Goal: Download file/media

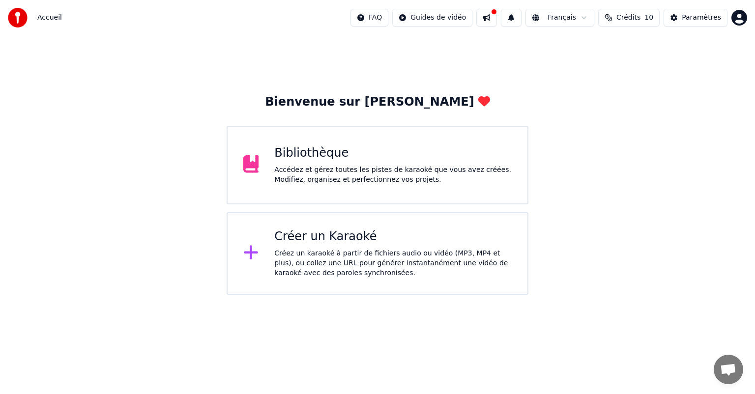
click at [320, 159] on div "Bibliothèque" at bounding box center [392, 154] width 237 height 16
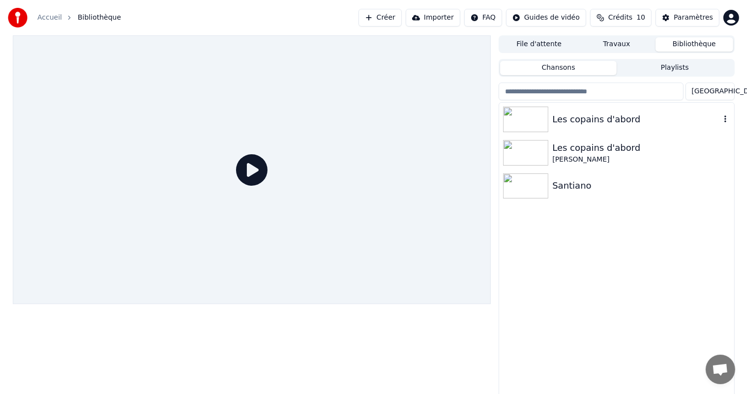
click at [510, 126] on img at bounding box center [525, 120] width 45 height 26
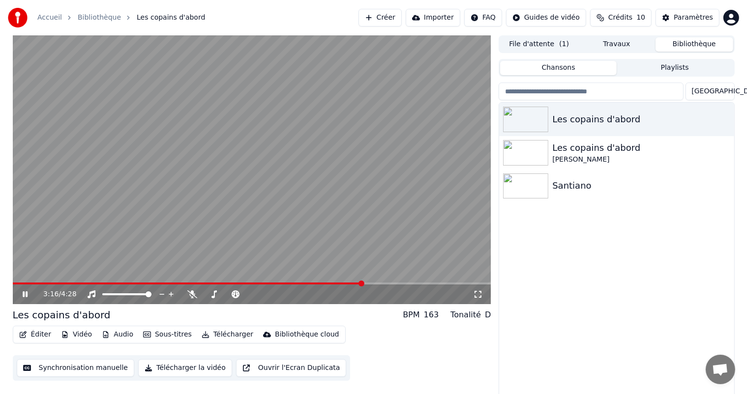
drag, startPoint x: 224, startPoint y: 67, endPoint x: 224, endPoint y: 250, distance: 182.9
click at [224, 250] on video at bounding box center [252, 169] width 478 height 269
click at [153, 369] on button "Télécharger la vidéo" at bounding box center [185, 368] width 94 height 18
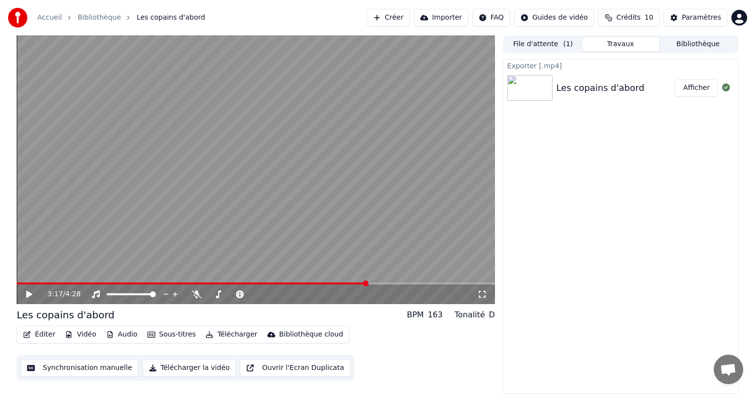
click at [704, 89] on button "Afficher" at bounding box center [696, 88] width 43 height 18
